Goal: Task Accomplishment & Management: Use online tool/utility

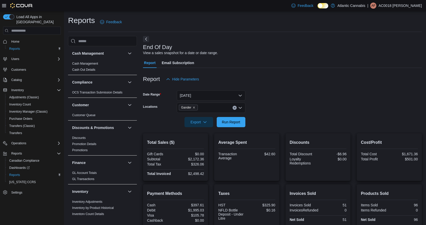
scroll to position [26, 0]
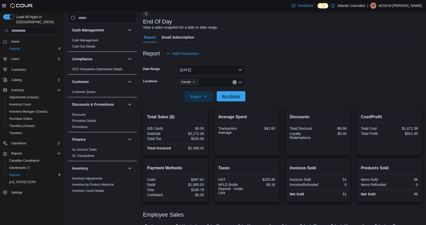
click at [228, 99] on span "Run Report" at bounding box center [231, 96] width 18 height 5
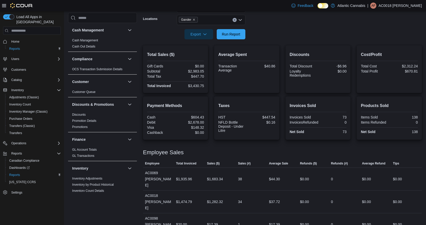
scroll to position [91, 0]
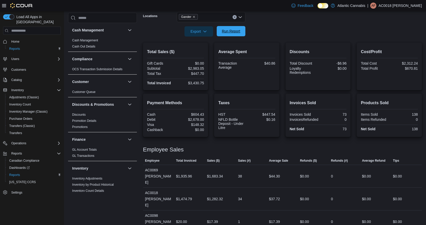
click at [233, 31] on span "Run Report" at bounding box center [231, 31] width 18 height 5
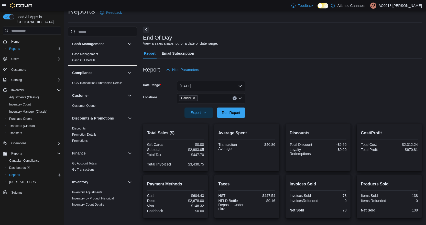
scroll to position [0, 0]
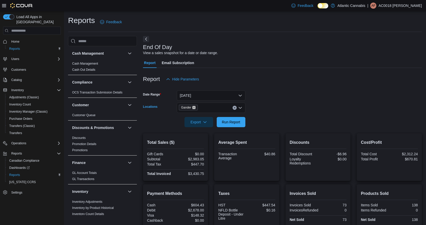
click at [193, 108] on icon "Remove Gander from selection in this group" at bounding box center [193, 107] width 3 height 3
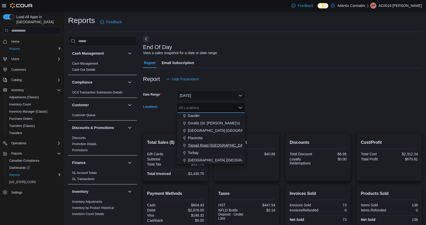
click at [199, 153] on div "Torbay" at bounding box center [211, 152] width 62 height 5
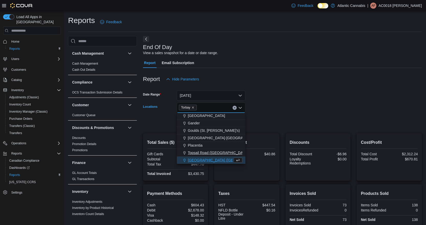
scroll to position [23, 0]
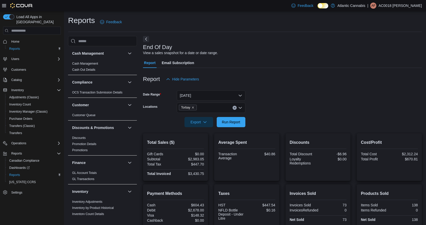
click at [259, 115] on div at bounding box center [282, 115] width 279 height 4
click at [235, 123] on span "Run Report" at bounding box center [231, 121] width 18 height 5
click at [235, 108] on icon "Clear input" at bounding box center [234, 107] width 1 height 1
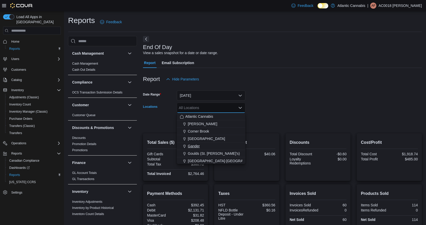
click at [193, 147] on span "Gander" at bounding box center [194, 146] width 12 height 5
click at [284, 109] on form "Date Range [DATE] Locations [GEOGRAPHIC_DATA] Combo box. Selected. [GEOGRAPHIC_…" at bounding box center [282, 105] width 279 height 43
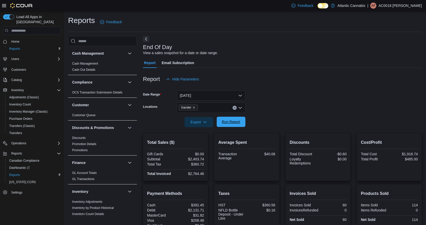
click at [227, 127] on span "Run Report" at bounding box center [231, 122] width 23 height 10
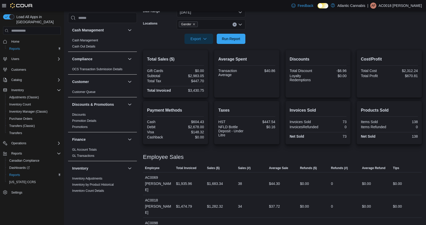
scroll to position [91, 0]
